Goal: Task Accomplishment & Management: Manage account settings

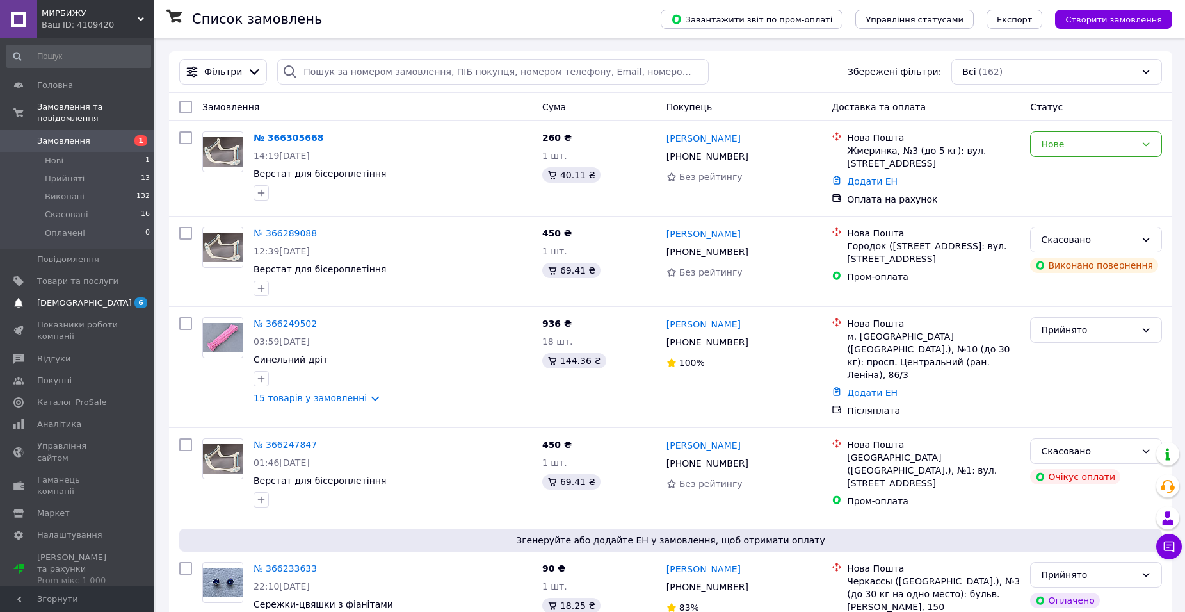
click at [79, 297] on span "[DEMOGRAPHIC_DATA]" at bounding box center [84, 303] width 95 height 12
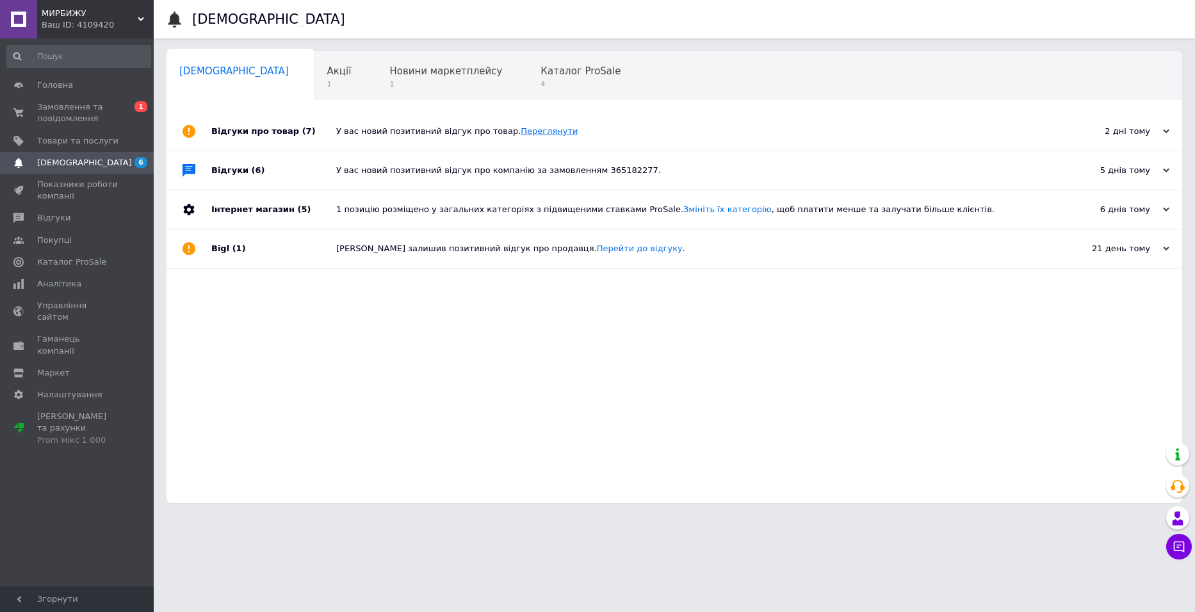
click at [526, 131] on link "Переглянути" at bounding box center [549, 131] width 57 height 10
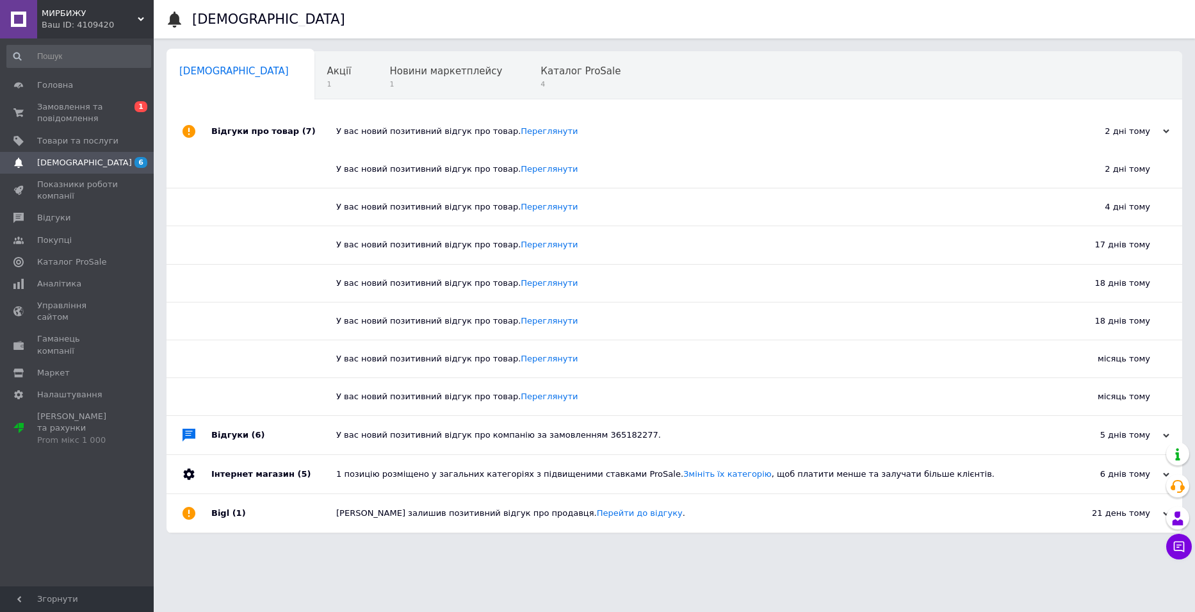
click at [69, 158] on span "[DEMOGRAPHIC_DATA]" at bounding box center [84, 163] width 95 height 12
click at [541, 72] on span "Каталог ProSale" at bounding box center [581, 71] width 80 height 12
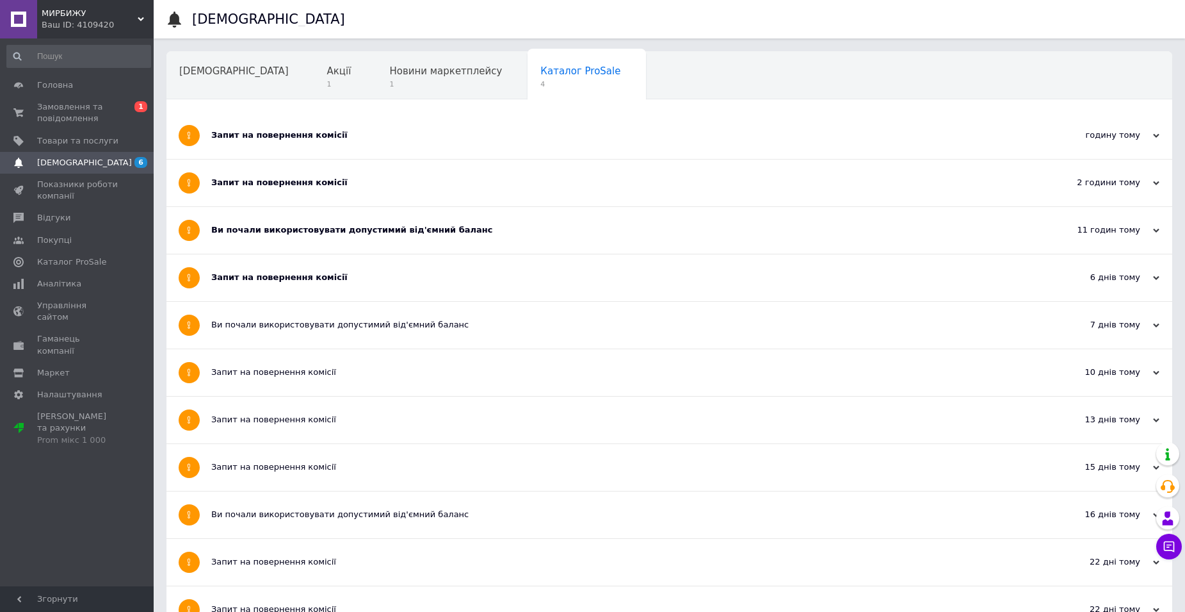
click at [279, 135] on div "Запит на повернення комісії" at bounding box center [621, 135] width 820 height 12
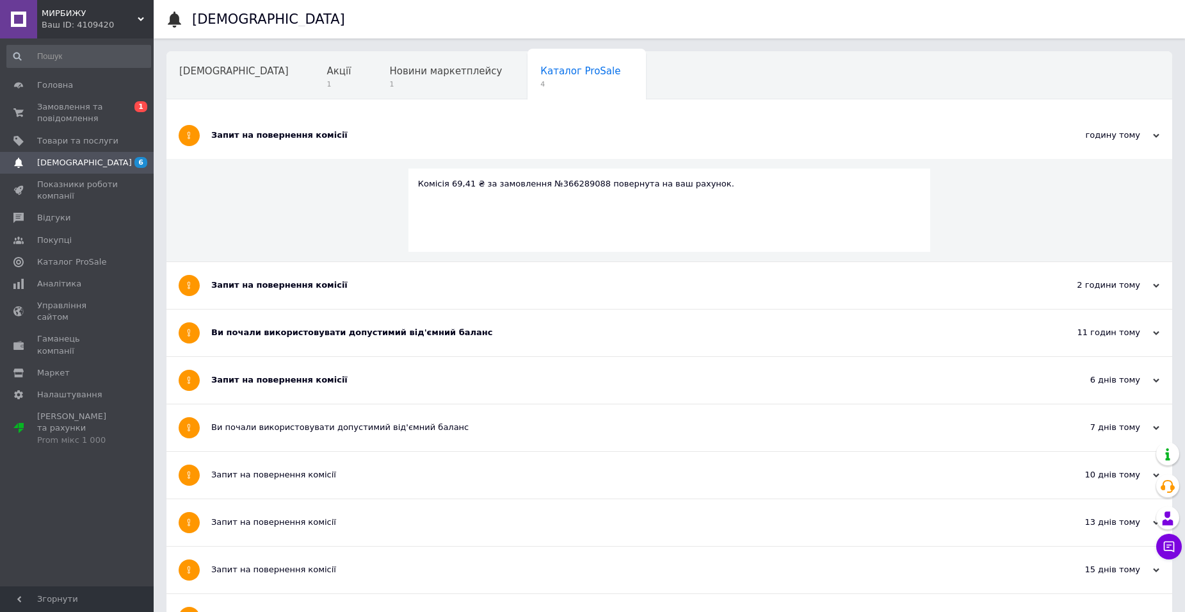
click at [256, 282] on div "Запит на повернення комісії" at bounding box center [621, 285] width 820 height 12
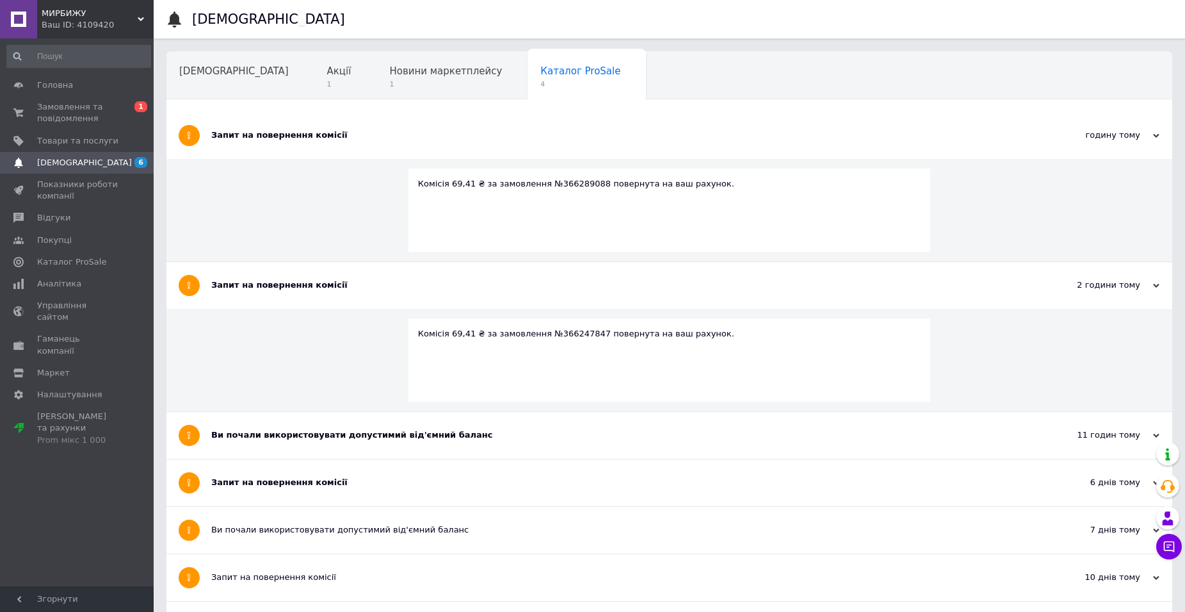
click at [334, 436] on div "Ви почали використовувати допустимий від'ємний баланс" at bounding box center [621, 435] width 820 height 12
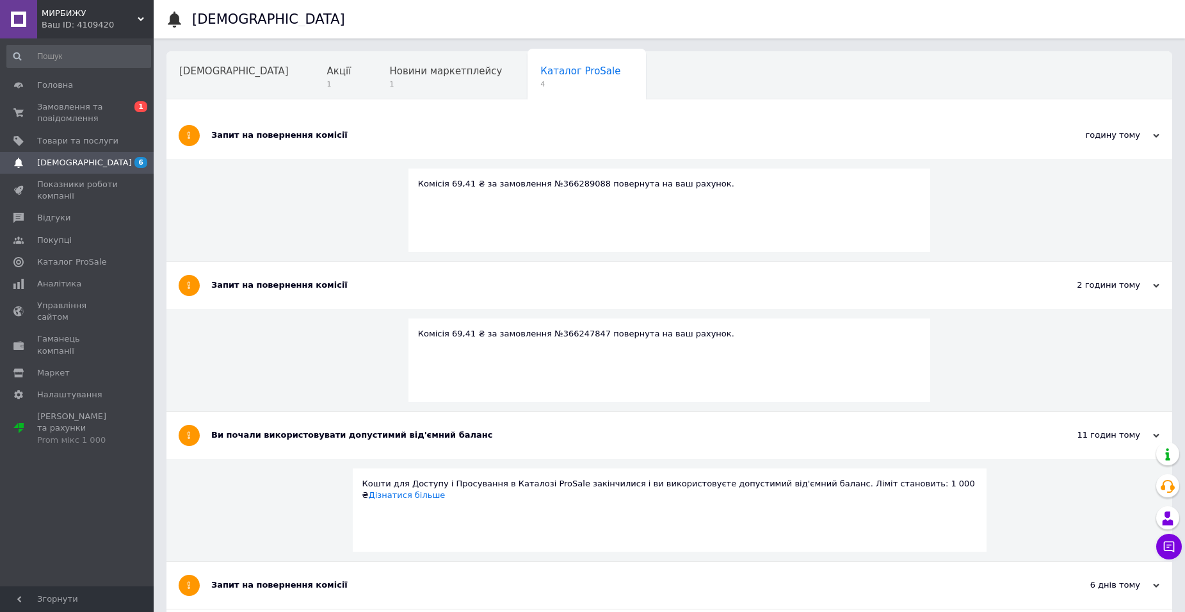
click at [275, 589] on div "Запит на повернення комісії" at bounding box center [621, 585] width 820 height 12
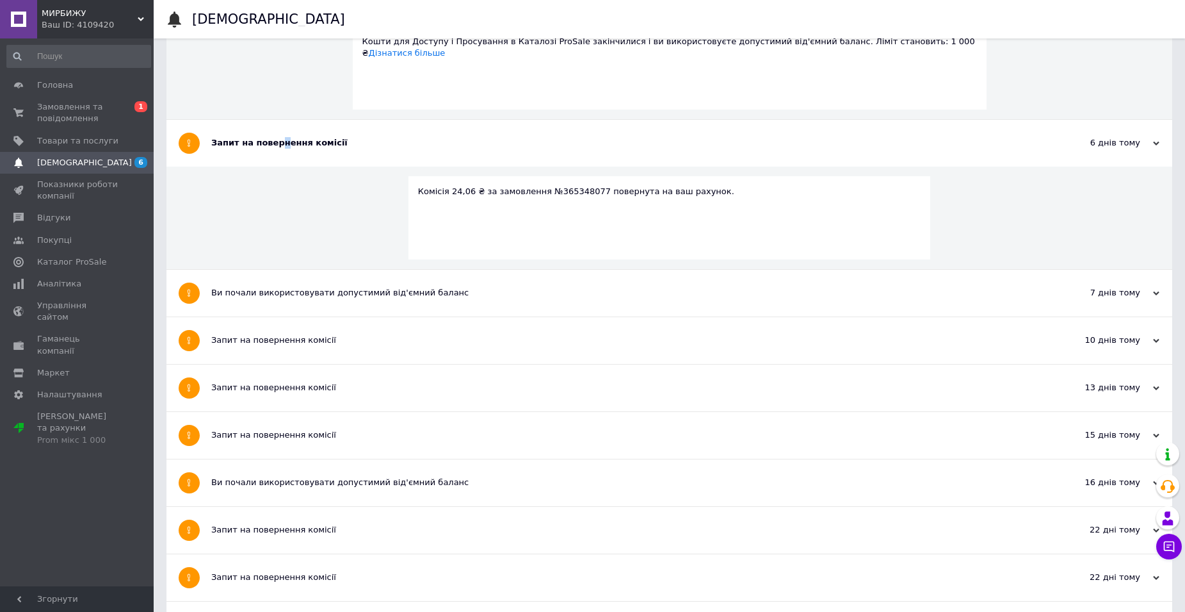
scroll to position [443, 0]
click at [285, 291] on div "Ви почали використовувати допустимий від'ємний баланс" at bounding box center [621, 292] width 820 height 12
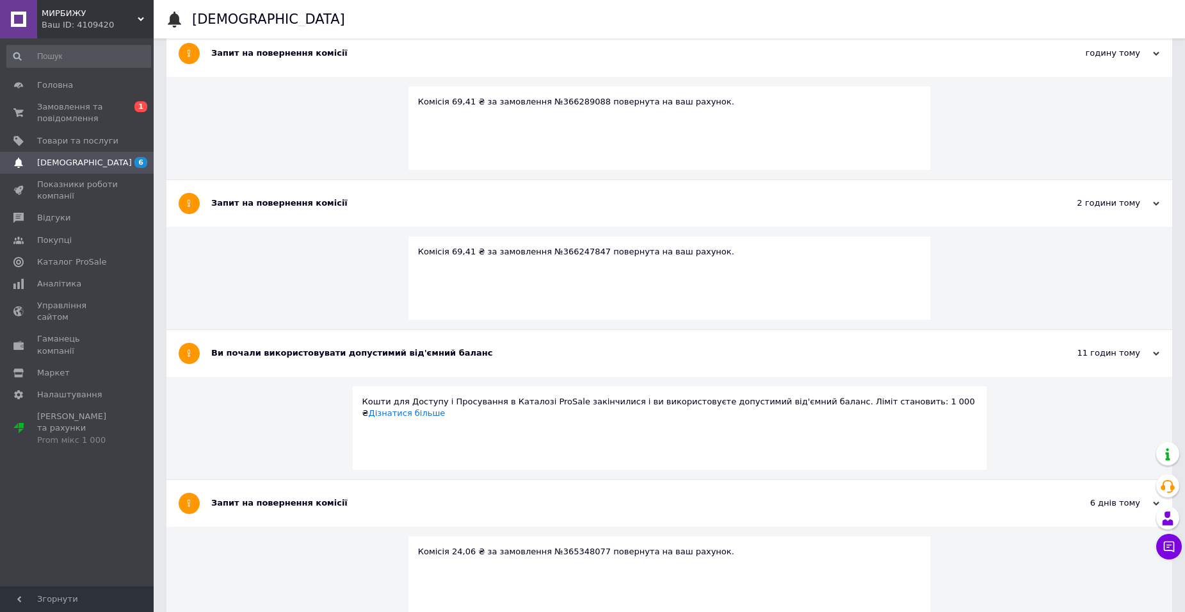
scroll to position [0, 0]
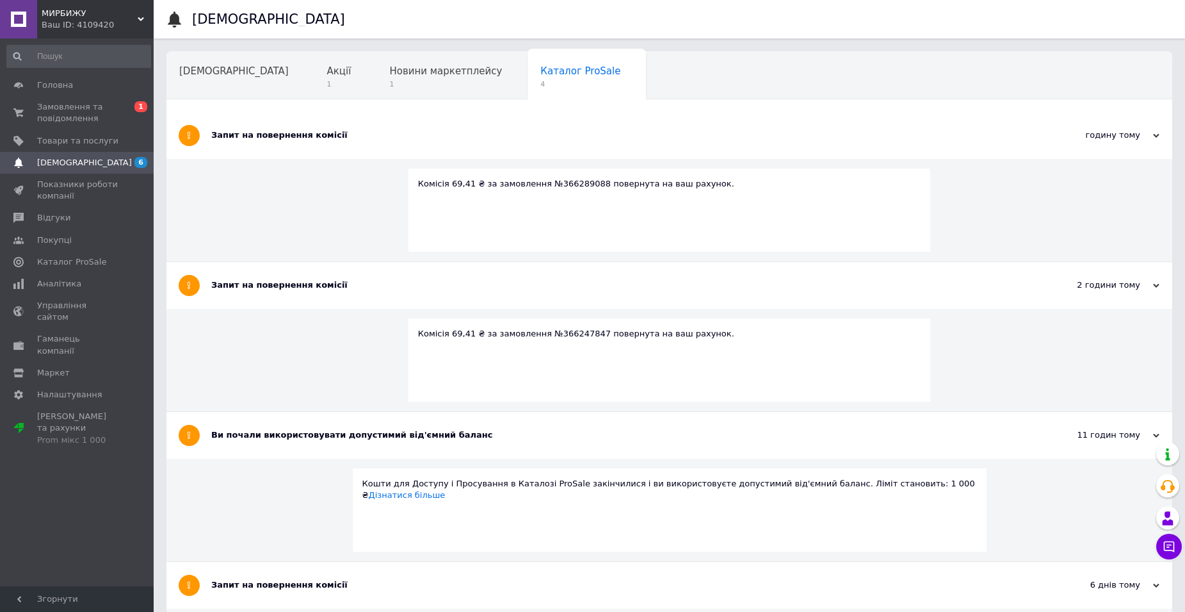
click at [95, 172] on link "[DEMOGRAPHIC_DATA] 6" at bounding box center [79, 163] width 158 height 22
click at [389, 75] on span "Новини маркетплейсу" at bounding box center [445, 71] width 113 height 12
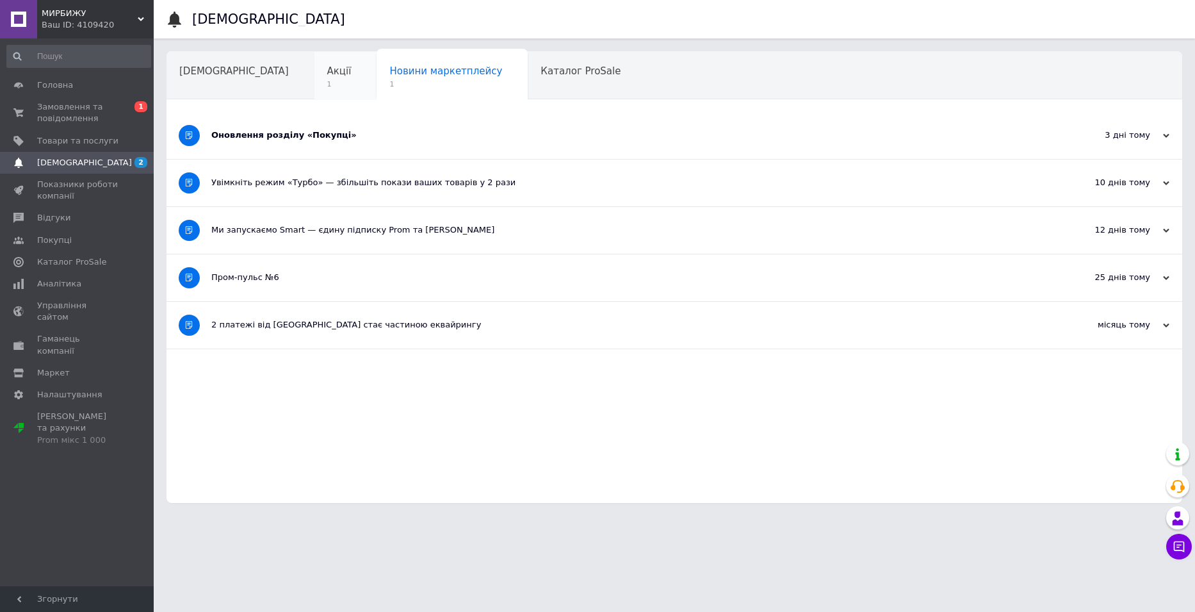
click at [327, 71] on span "Акції" at bounding box center [339, 71] width 24 height 12
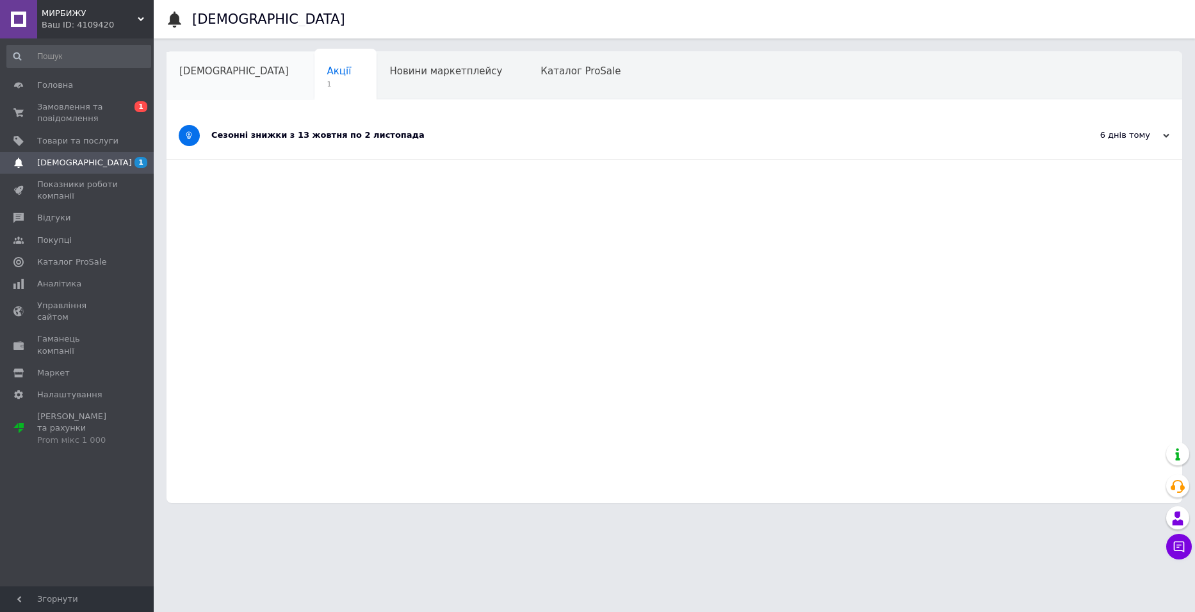
click at [212, 76] on span "[DEMOGRAPHIC_DATA]" at bounding box center [234, 71] width 110 height 12
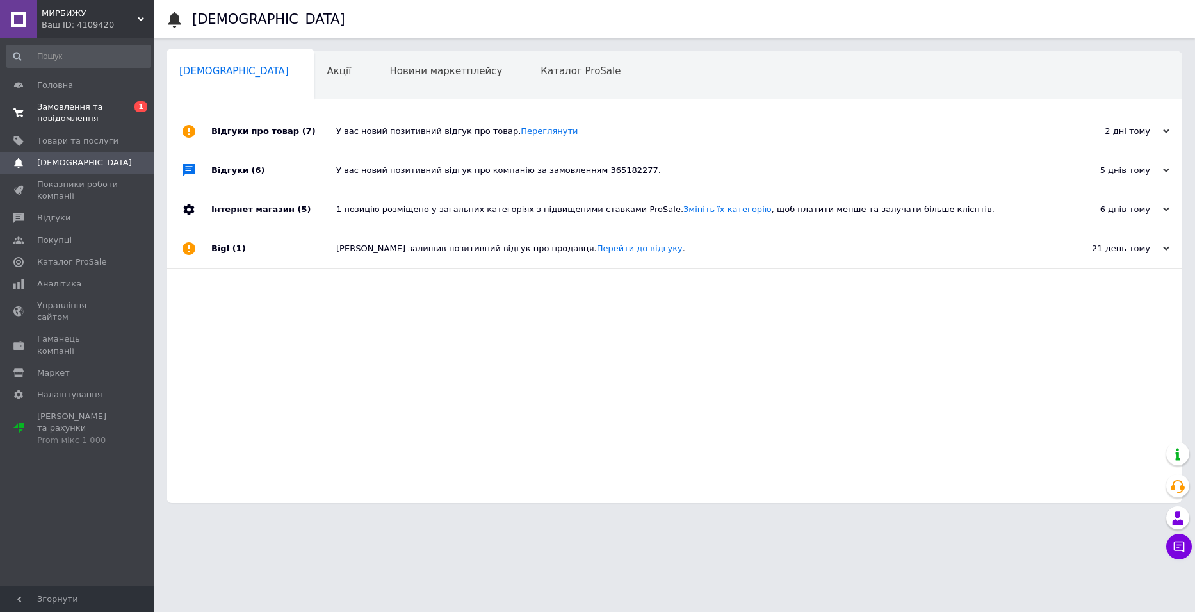
click at [87, 108] on span "Замовлення та повідомлення" at bounding box center [77, 112] width 81 height 23
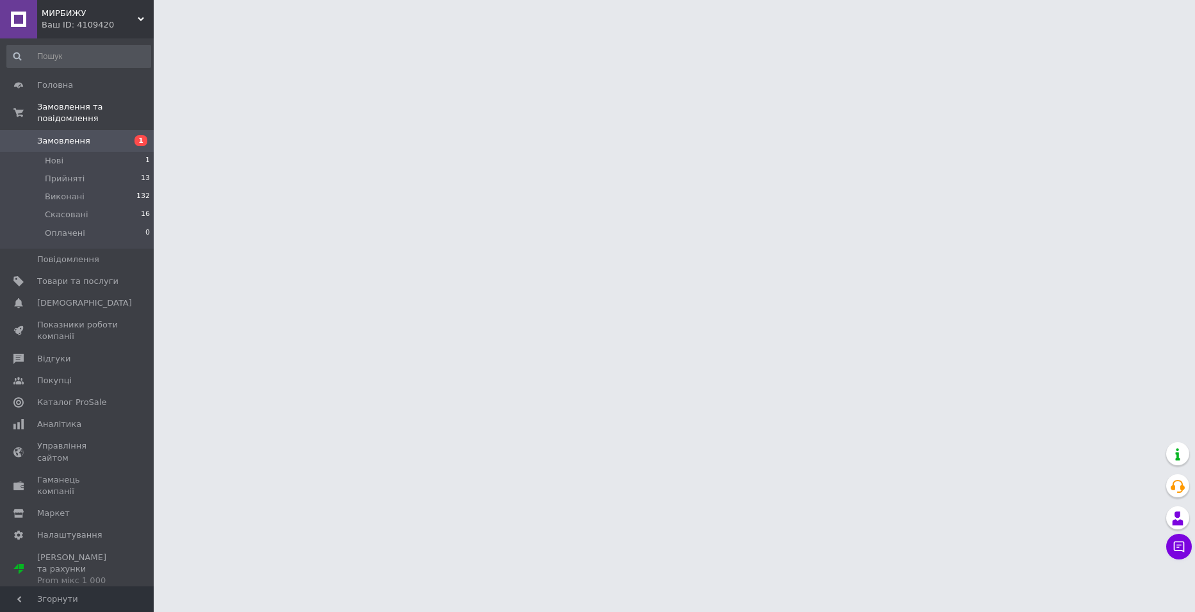
click at [133, 135] on span "1" at bounding box center [135, 141] width 35 height 12
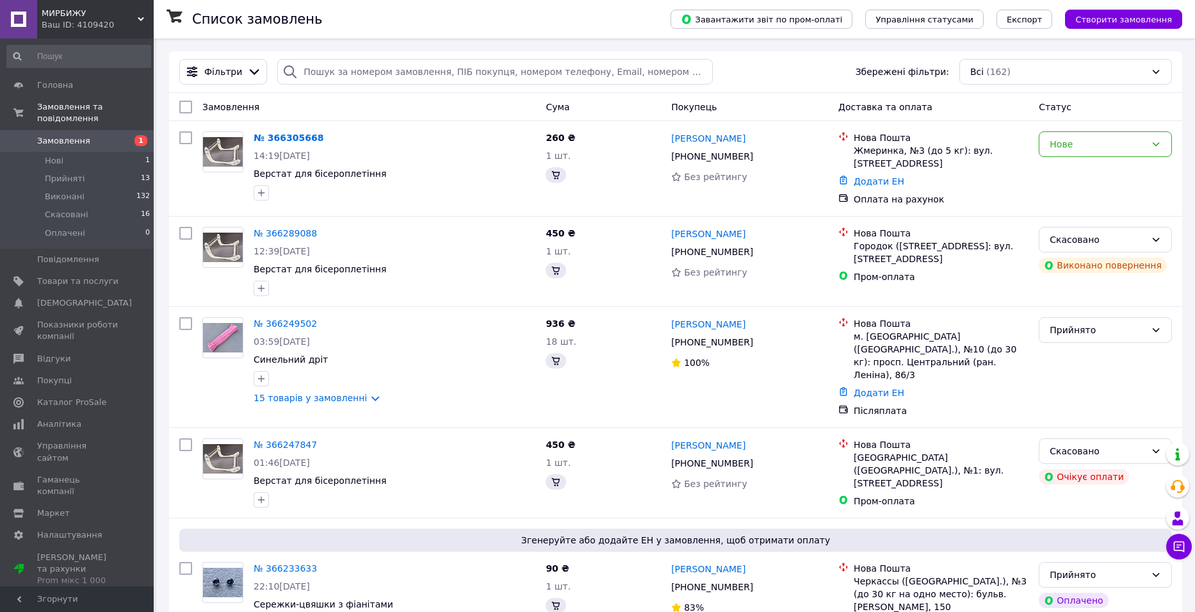
click at [142, 135] on span "1" at bounding box center [140, 140] width 13 height 11
